Goal: Find specific page/section: Find specific page/section

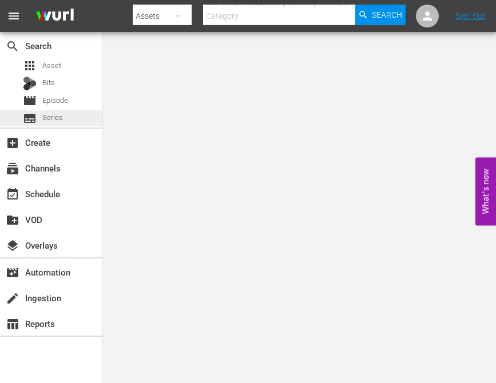
click at [49, 121] on span "Series" at bounding box center [52, 117] width 21 height 11
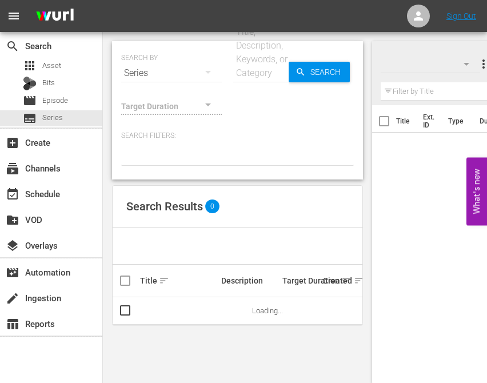
click at [247, 71] on input "text" at bounding box center [260, 72] width 55 height 27
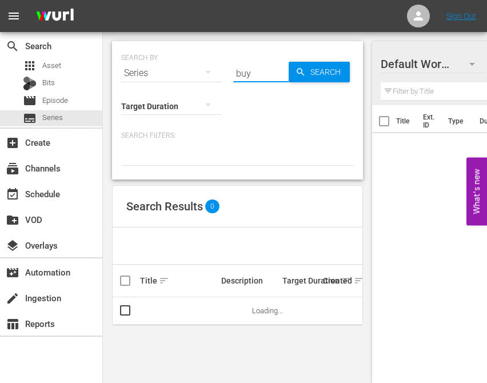
type input "buy"
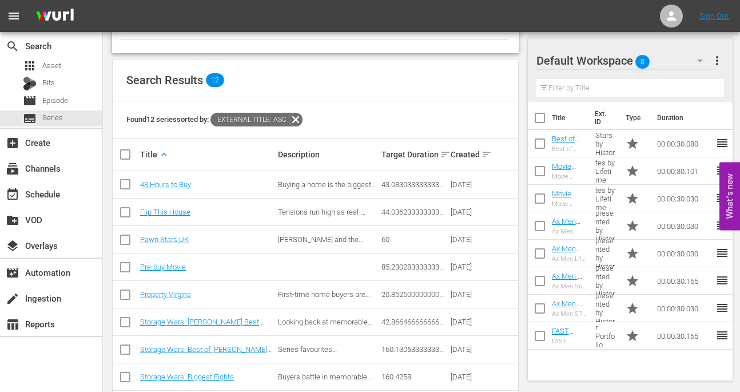
scroll to position [229, 0]
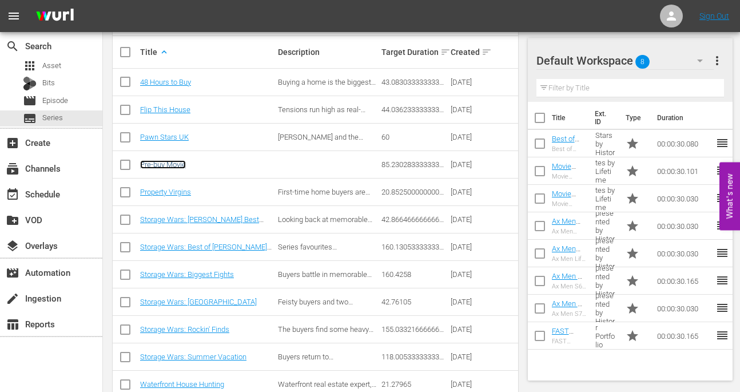
click at [175, 163] on link "Pre-buy Movie" at bounding box center [163, 164] width 46 height 9
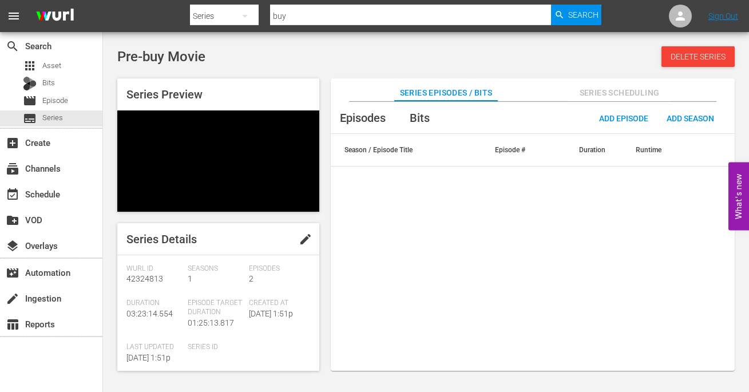
click at [495, 94] on span "Series Scheduling" at bounding box center [619, 93] width 104 height 14
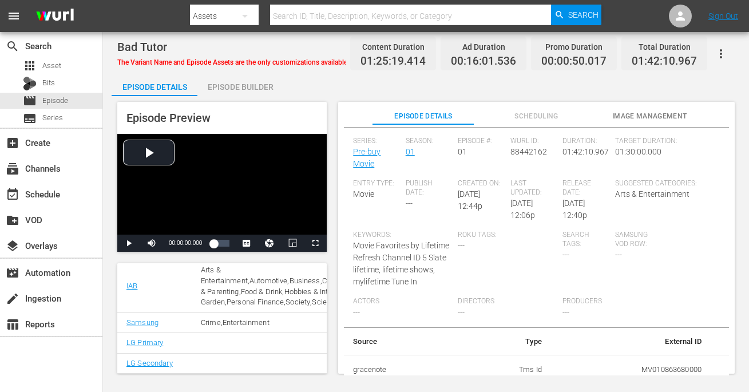
scroll to position [172, 0]
click at [613, 109] on button "Image Management" at bounding box center [649, 113] width 102 height 23
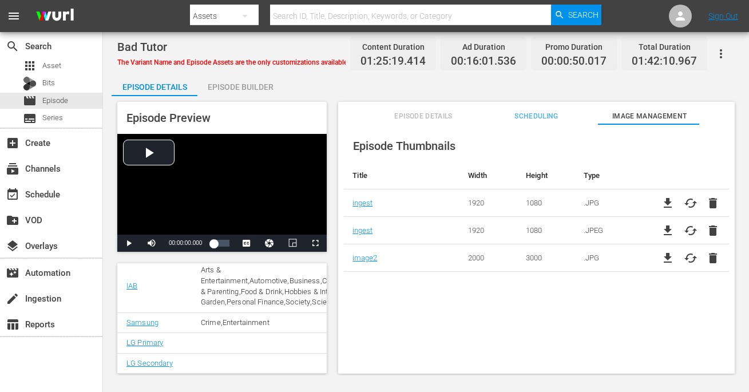
click at [111, 104] on div "Bad Tutor The Variant Name and Episode Assets are the only customizations avail…" at bounding box center [426, 203] width 646 height 343
click at [530, 114] on span "Scheduling" at bounding box center [537, 116] width 102 height 12
